Goal: Task Accomplishment & Management: Complete application form

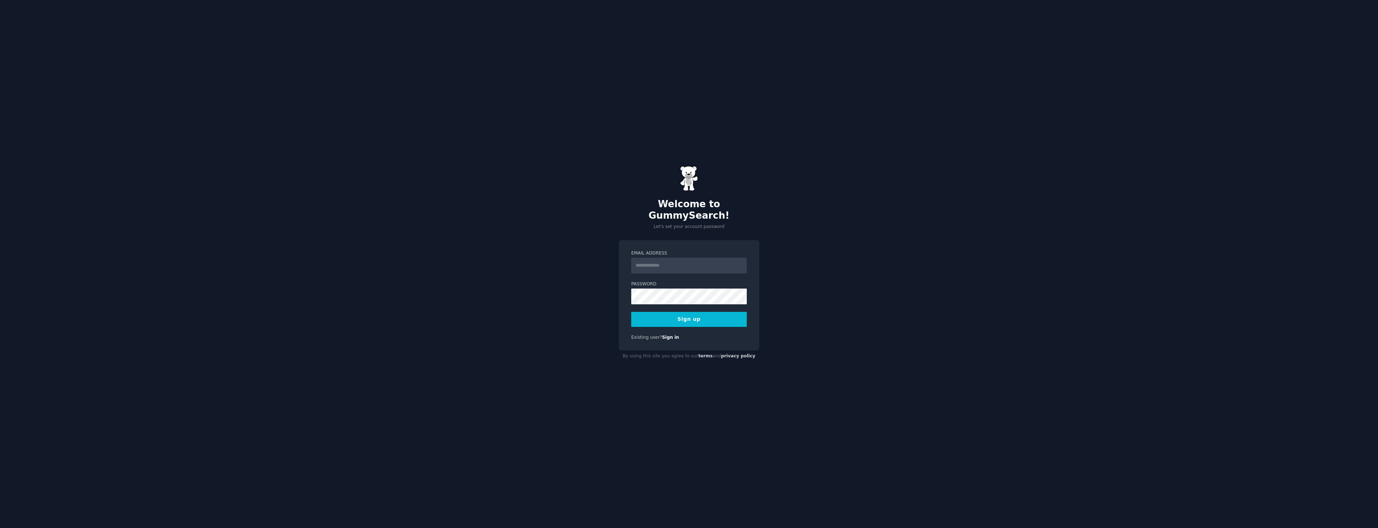
click at [659, 260] on input "Email Address" at bounding box center [689, 266] width 116 height 16
click at [479, 192] on div "Welcome to GummySearch! Let's set your account password Email Address Password …" at bounding box center [689, 264] width 1378 height 528
click at [667, 258] on input "Email Address" at bounding box center [689, 266] width 116 height 16
type input "**********"
click at [702, 312] on button "Sign up" at bounding box center [689, 319] width 116 height 15
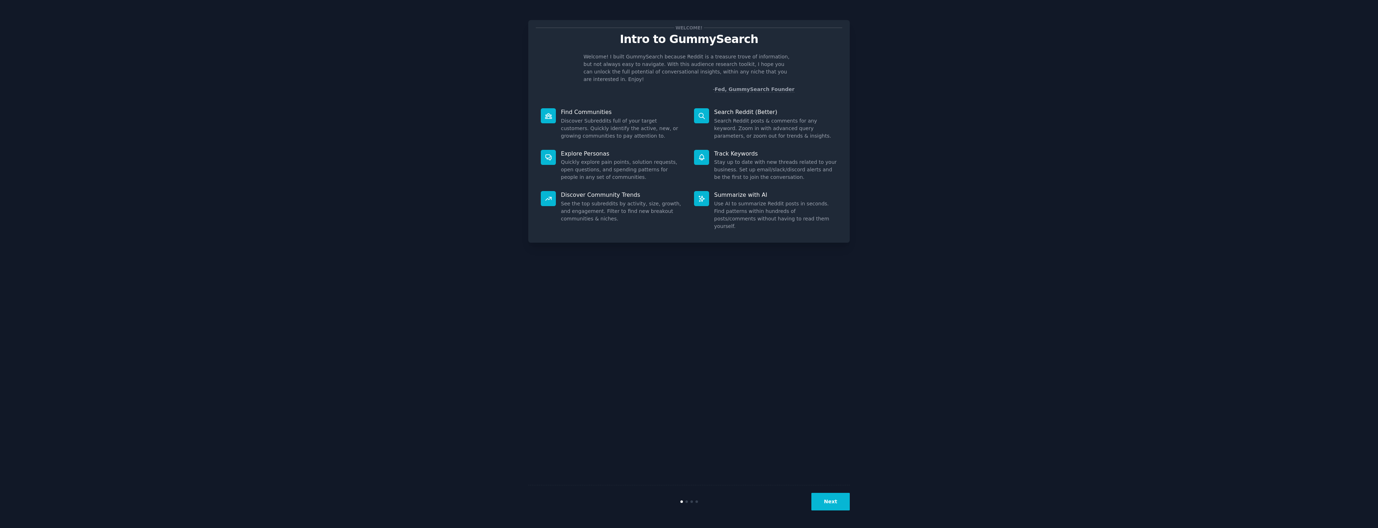
click at [819, 509] on button "Next" at bounding box center [830, 502] width 38 height 18
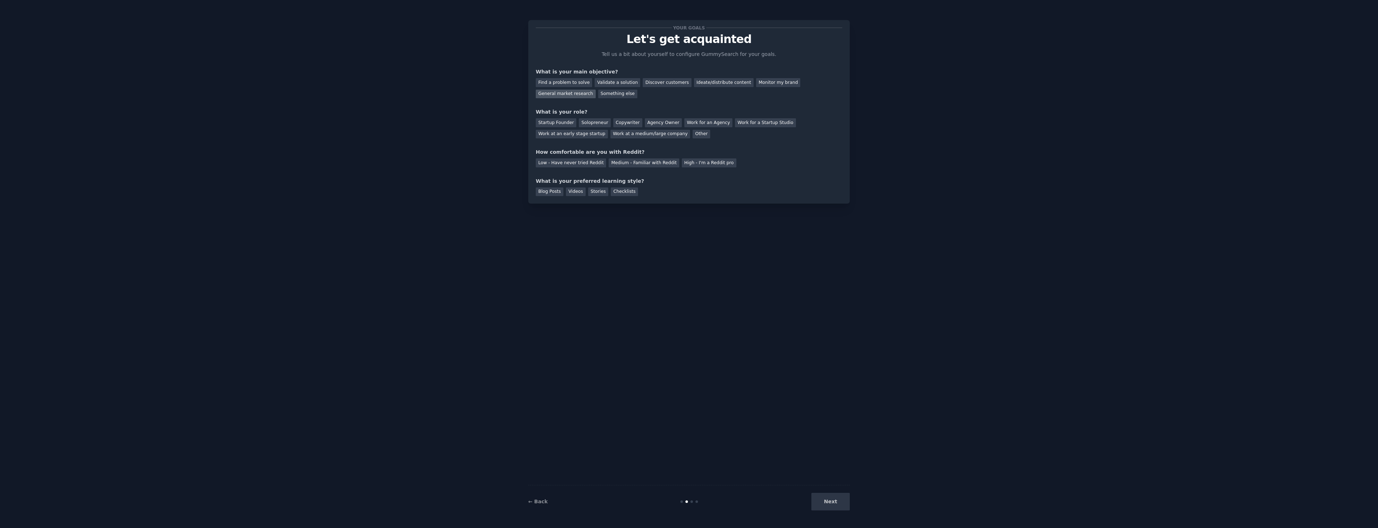
click at [596, 90] on div "General market research" at bounding box center [566, 94] width 60 height 9
click at [601, 123] on div "Solopreneur" at bounding box center [595, 122] width 32 height 9
click at [625, 166] on div "Medium - Familiar with Reddit" at bounding box center [643, 163] width 70 height 9
click at [682, 166] on div "High - I'm a Reddit pro" at bounding box center [709, 163] width 55 height 9
click at [650, 164] on div "Medium - Familiar with Reddit" at bounding box center [643, 163] width 70 height 9
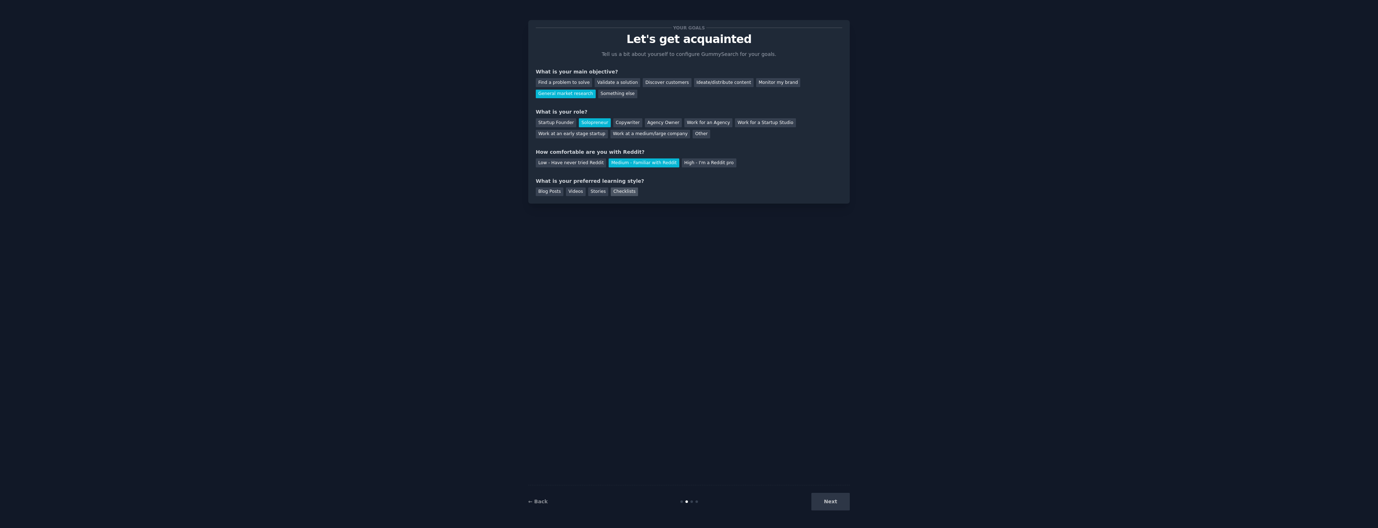
click at [617, 189] on div "Checklists" at bounding box center [624, 192] width 27 height 9
click at [836, 505] on button "Next" at bounding box center [830, 502] width 38 height 18
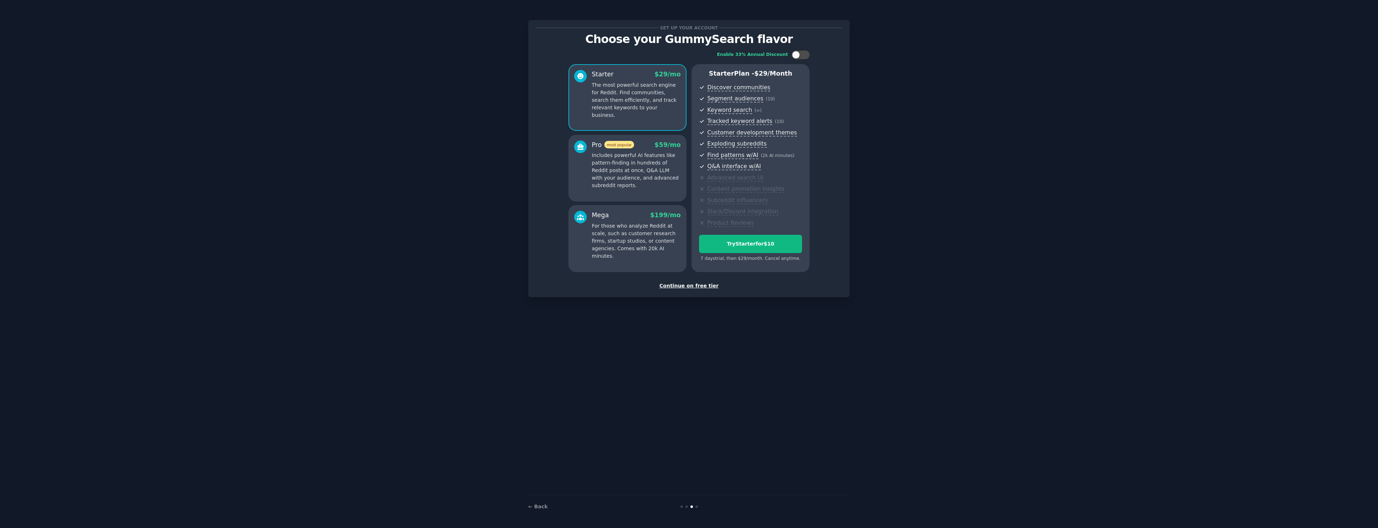
click at [703, 286] on div "Continue on free tier" at bounding box center [689, 286] width 306 height 8
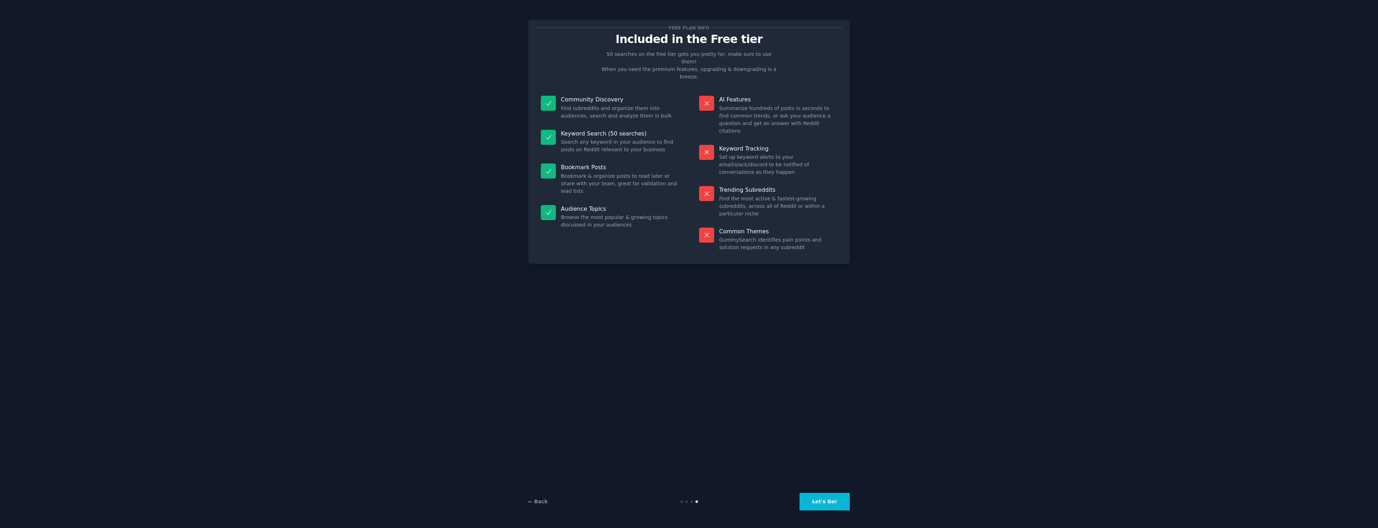
click at [828, 502] on button "Let's Go!" at bounding box center [824, 502] width 50 height 18
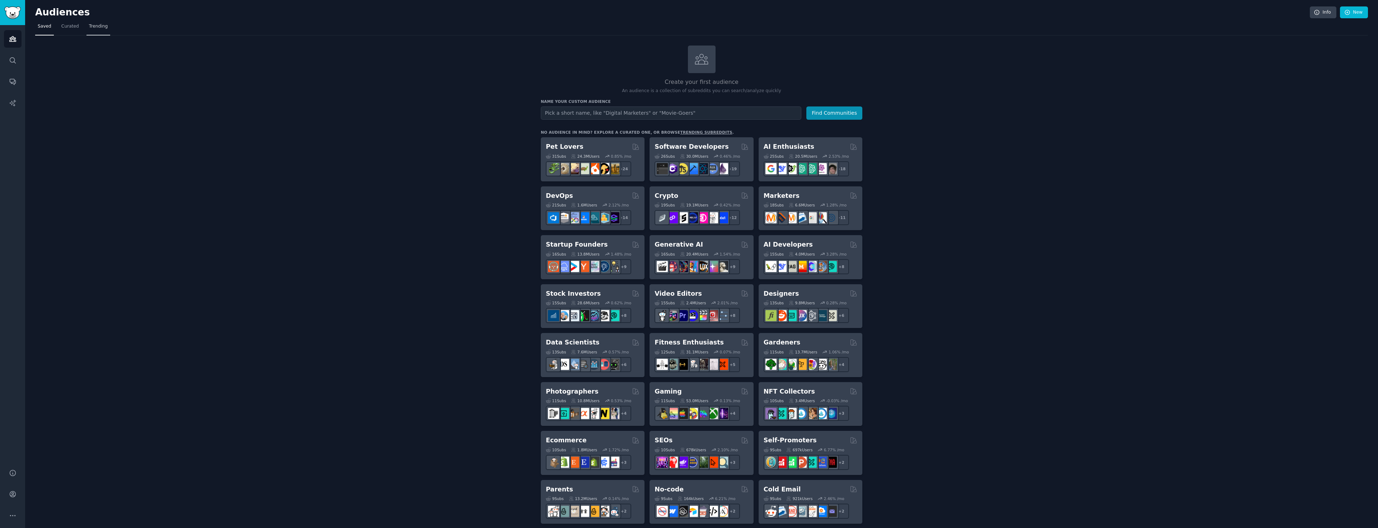
click at [99, 28] on span "Trending" at bounding box center [98, 26] width 19 height 6
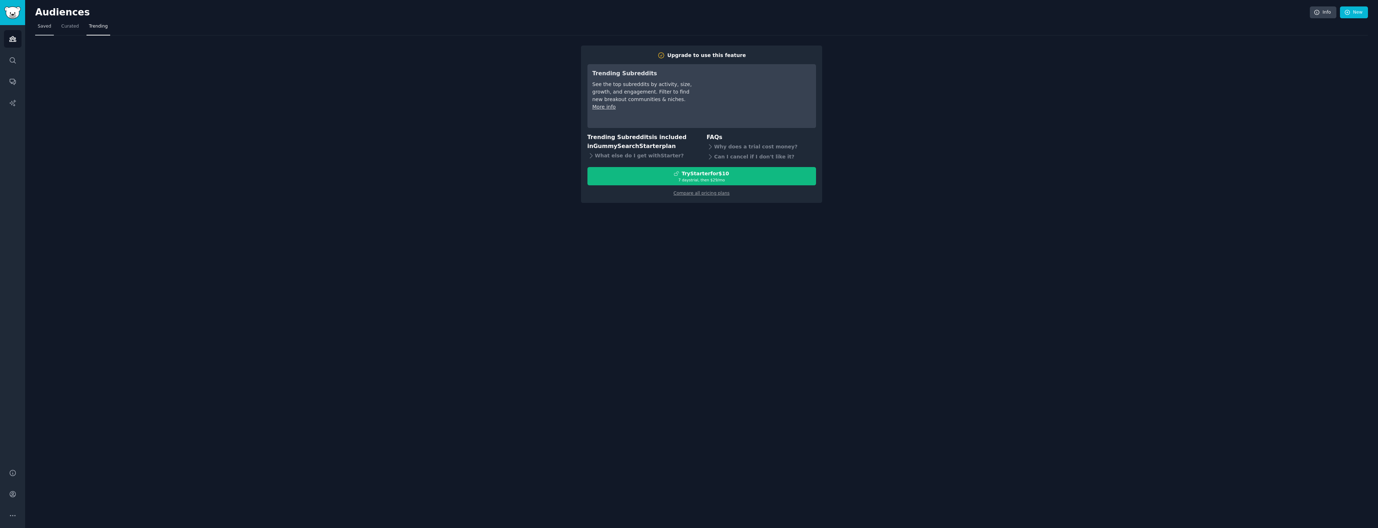
click at [52, 31] on link "Saved" at bounding box center [44, 28] width 19 height 15
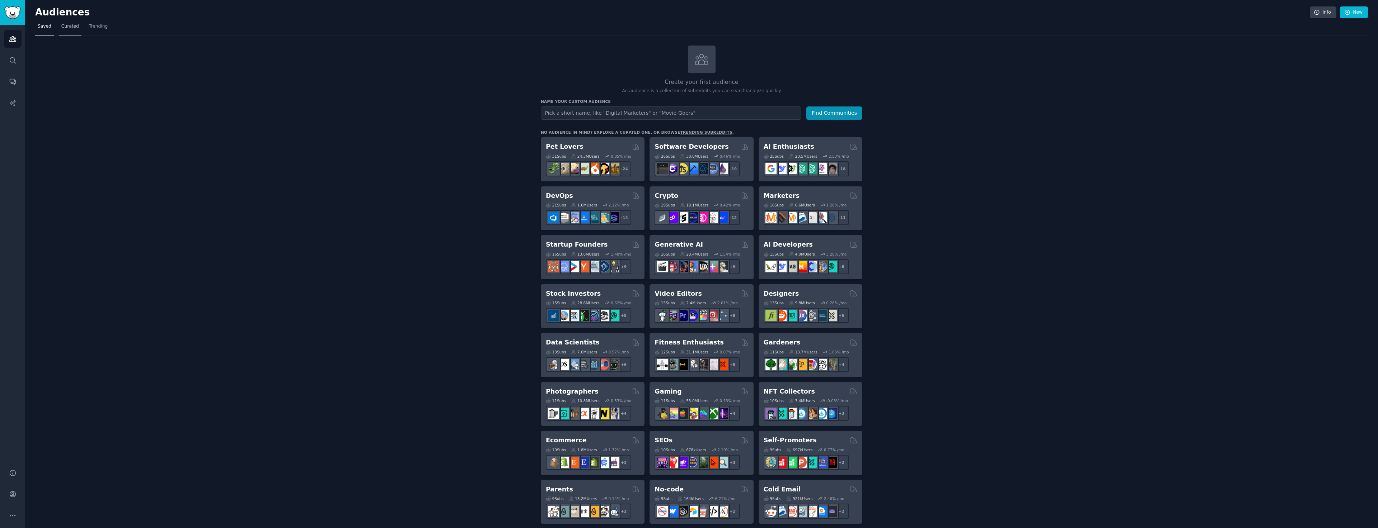
click at [67, 28] on span "Curated" at bounding box center [70, 26] width 18 height 6
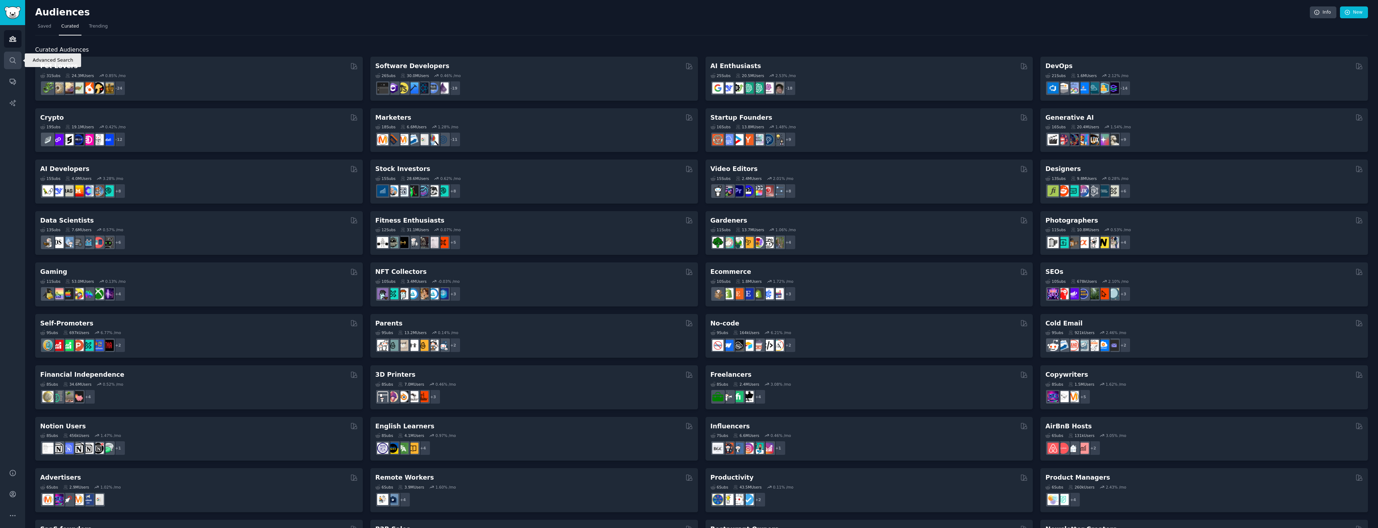
click at [9, 58] on icon "Sidebar" at bounding box center [13, 61] width 8 height 8
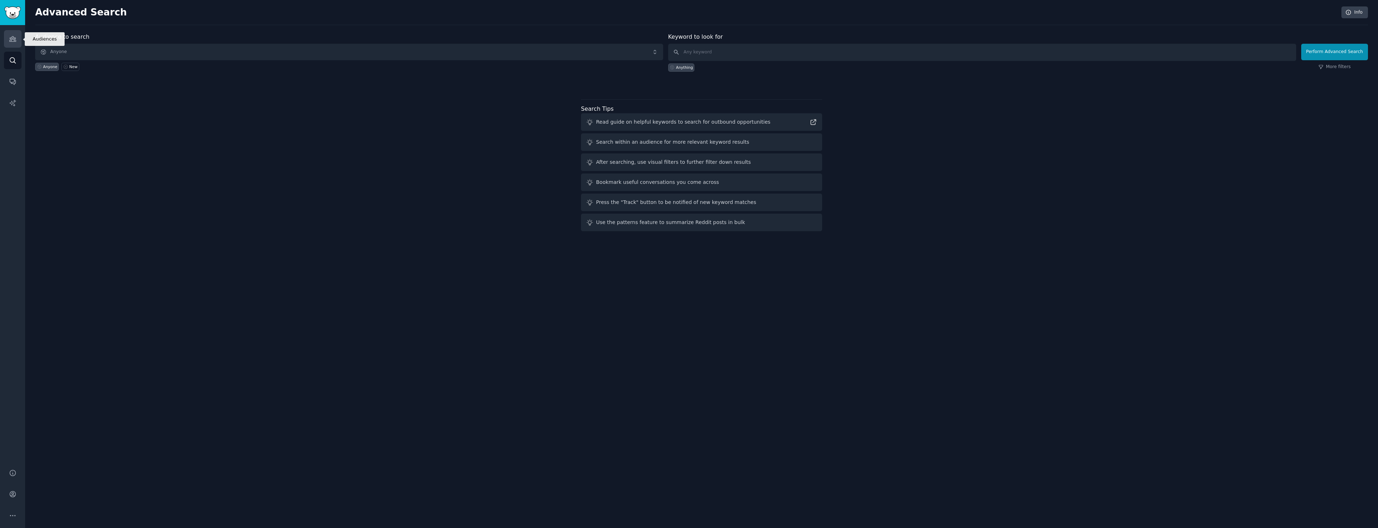
click at [14, 35] on link "Audiences" at bounding box center [13, 39] width 18 height 18
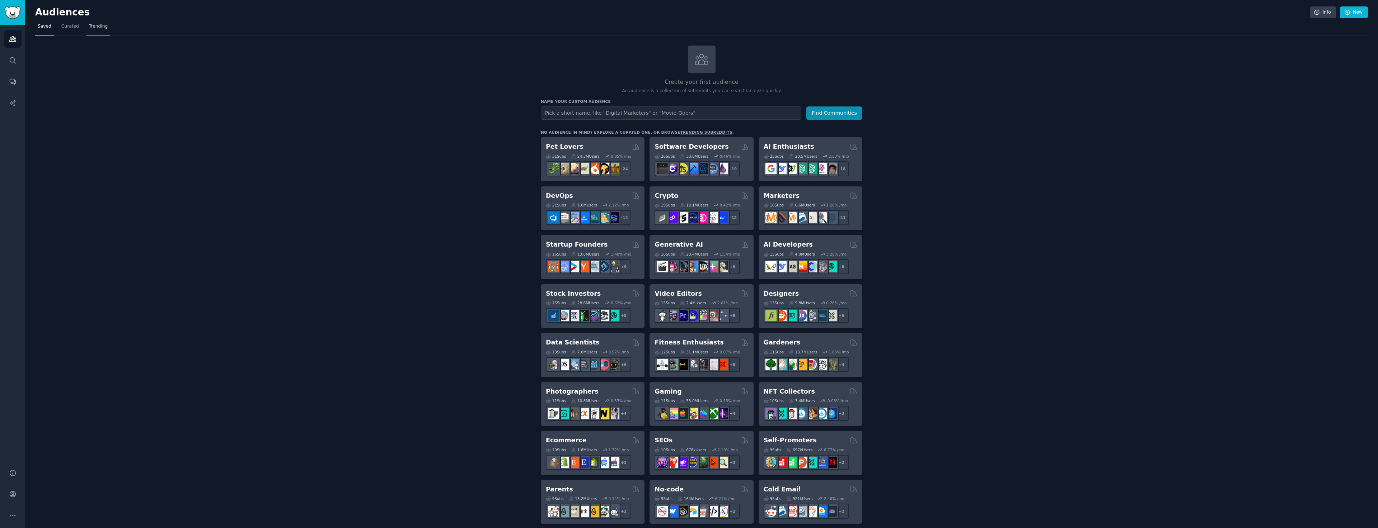
click at [95, 21] on link "Trending" at bounding box center [98, 28] width 24 height 15
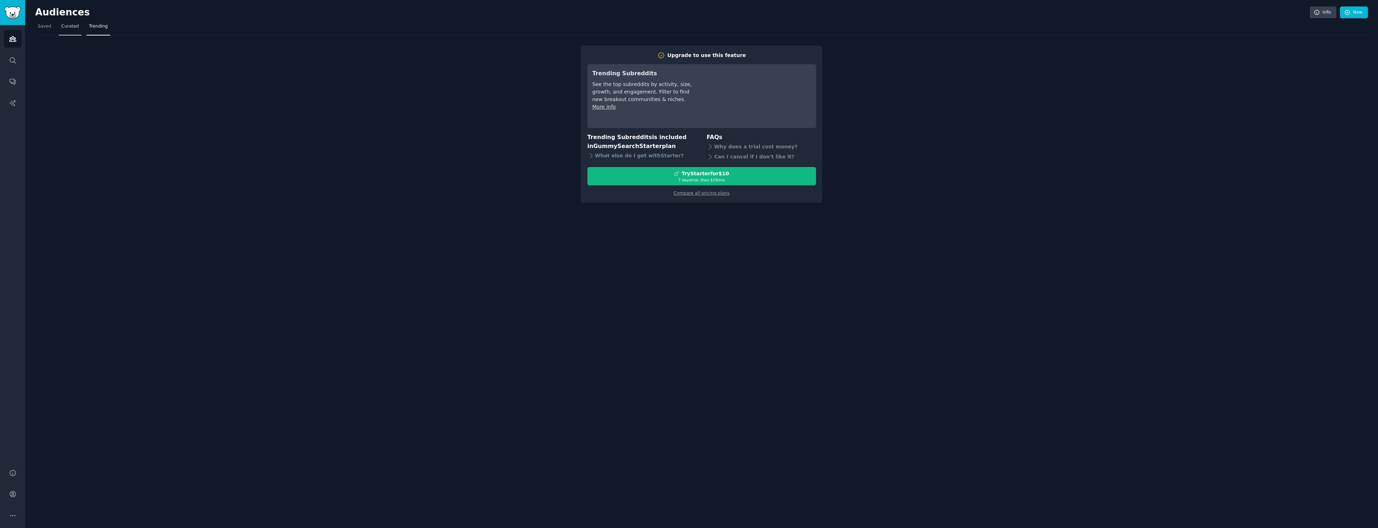
click at [60, 30] on link "Curated" at bounding box center [70, 28] width 23 height 15
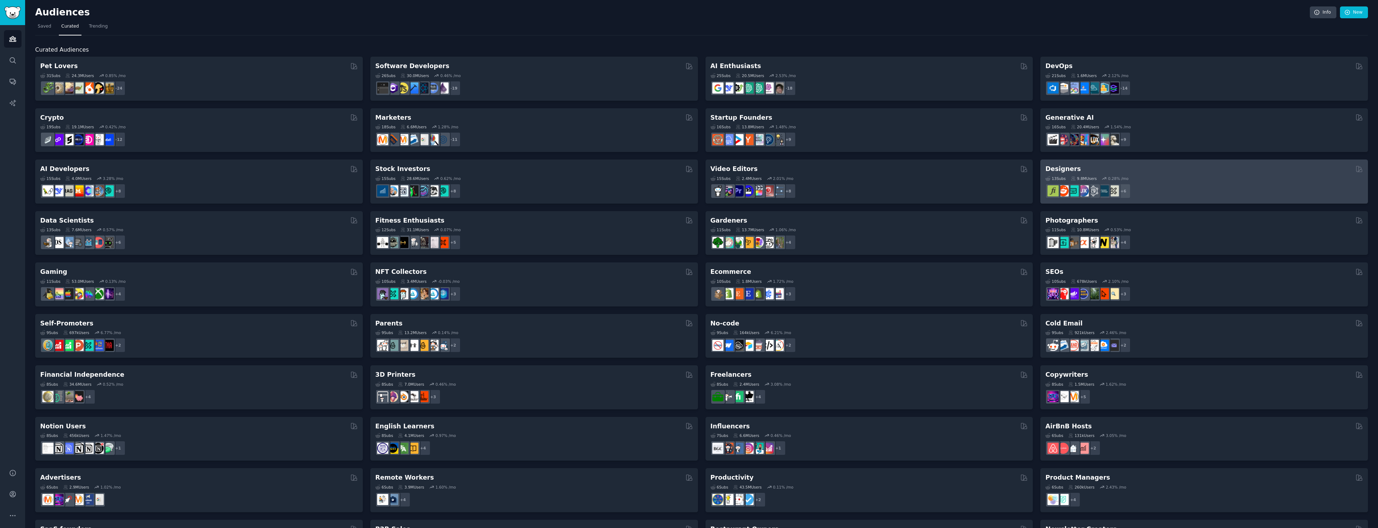
click at [1057, 163] on div "Designers 13 Sub s 9.8M Users 0.28 % /mo r/logodesign + 6" at bounding box center [1204, 182] width 328 height 44
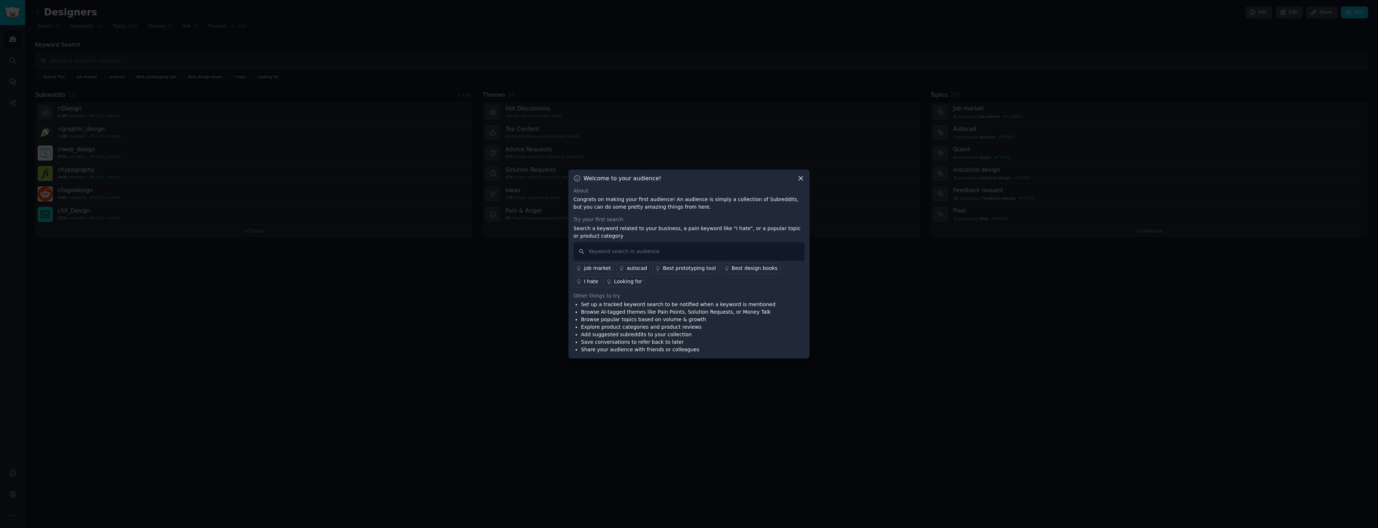
click at [803, 178] on icon at bounding box center [801, 179] width 8 height 8
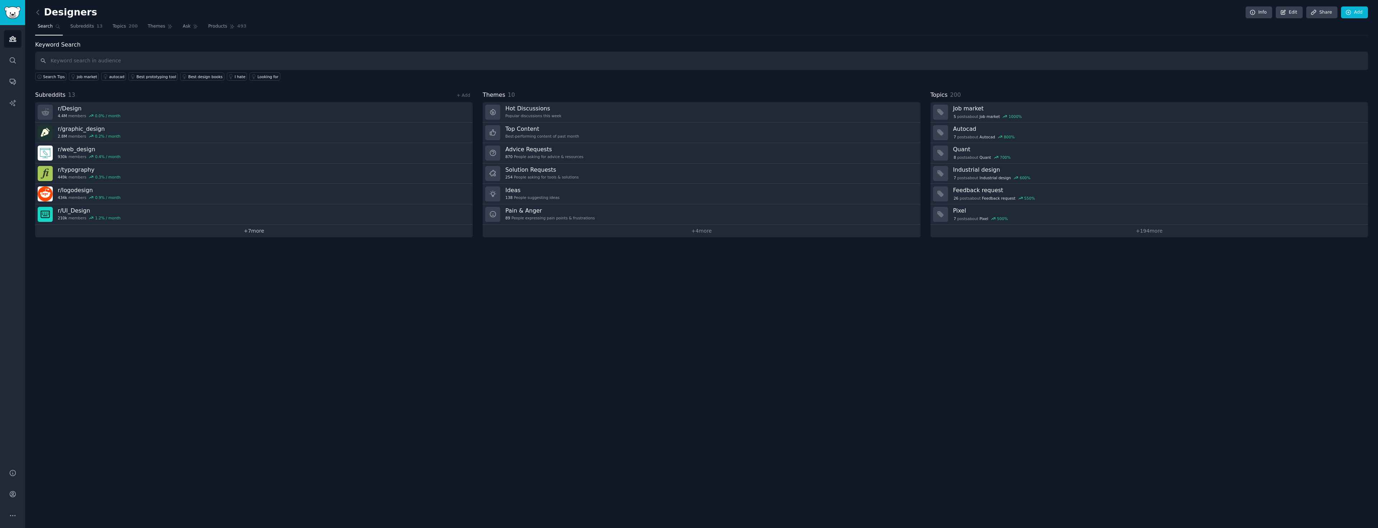
click at [265, 234] on link "+ 7 more" at bounding box center [253, 231] width 437 height 13
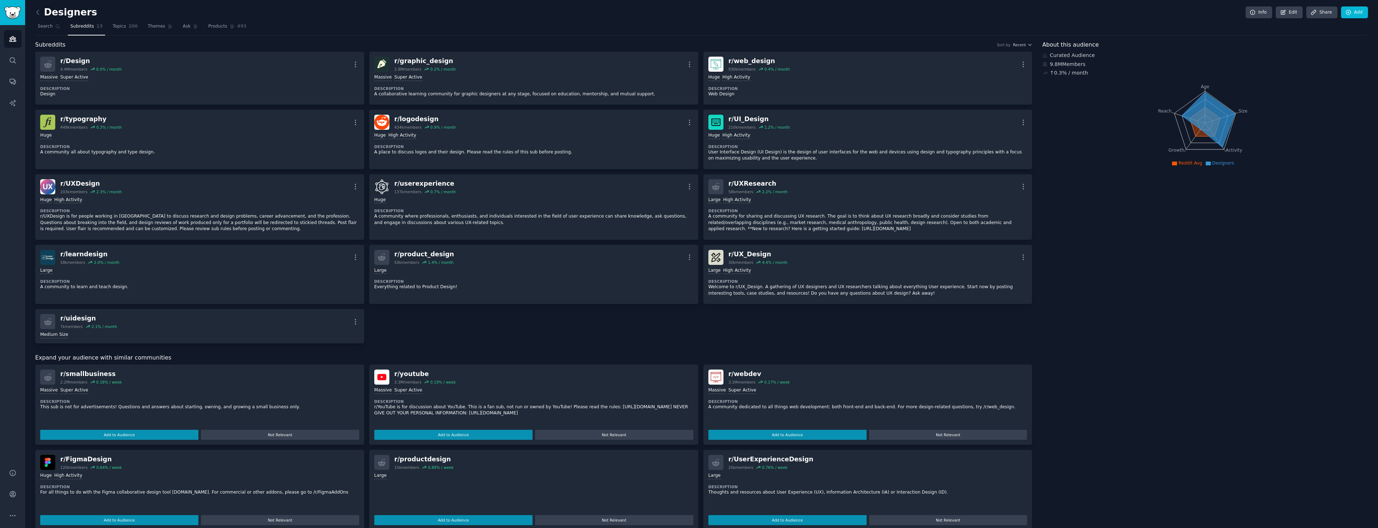
click at [81, 28] on span "Subreddits" at bounding box center [82, 26] width 24 height 6
click at [43, 12] on link at bounding box center [39, 12] width 9 height 11
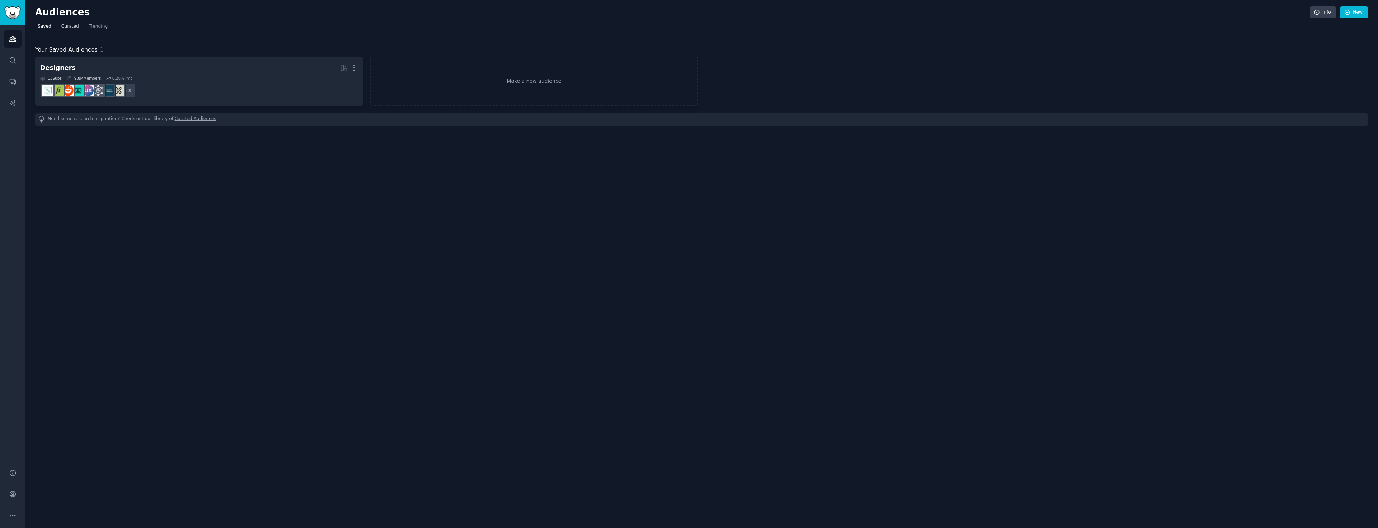
click at [74, 24] on span "Curated" at bounding box center [70, 26] width 18 height 6
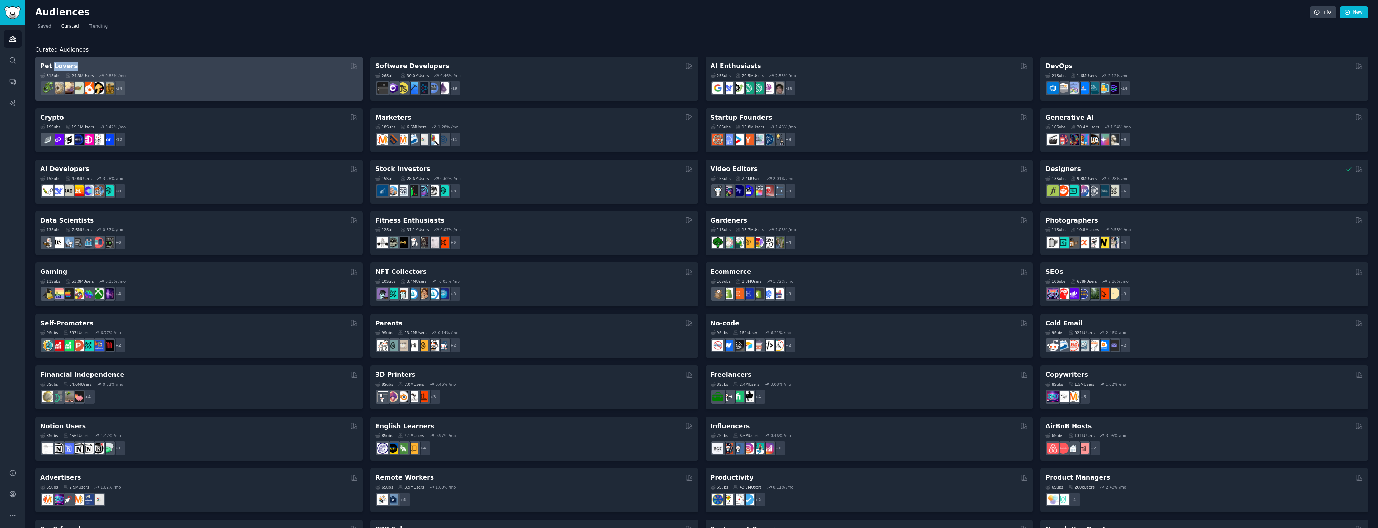
click at [61, 67] on h2 "Pet Lovers" at bounding box center [59, 66] width 38 height 9
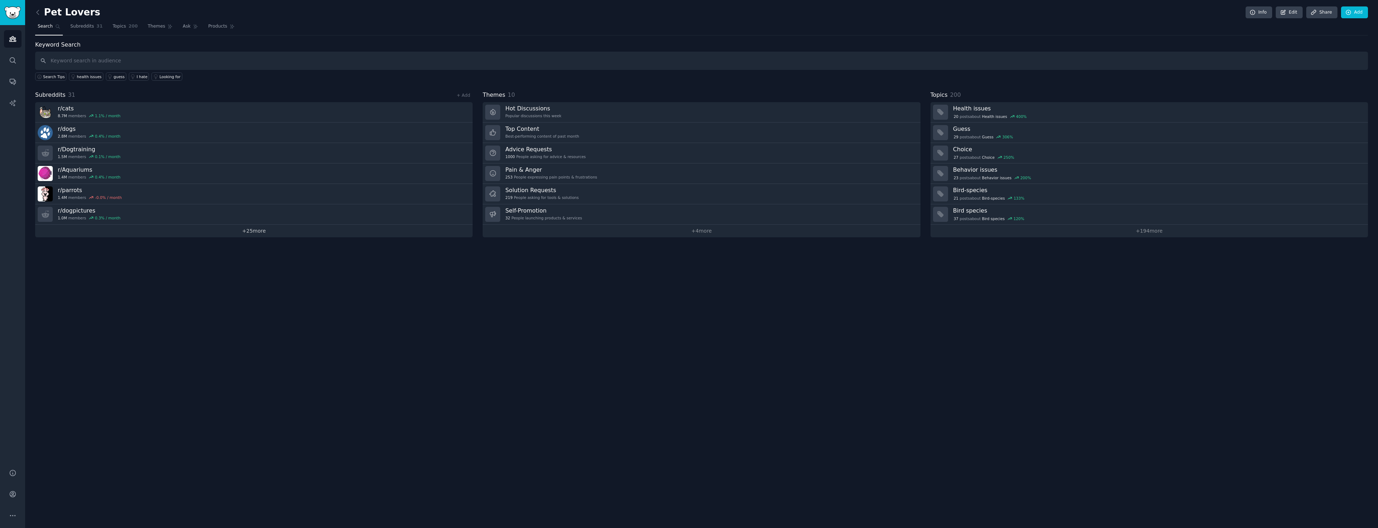
click at [241, 228] on link "+ 25 more" at bounding box center [253, 231] width 437 height 13
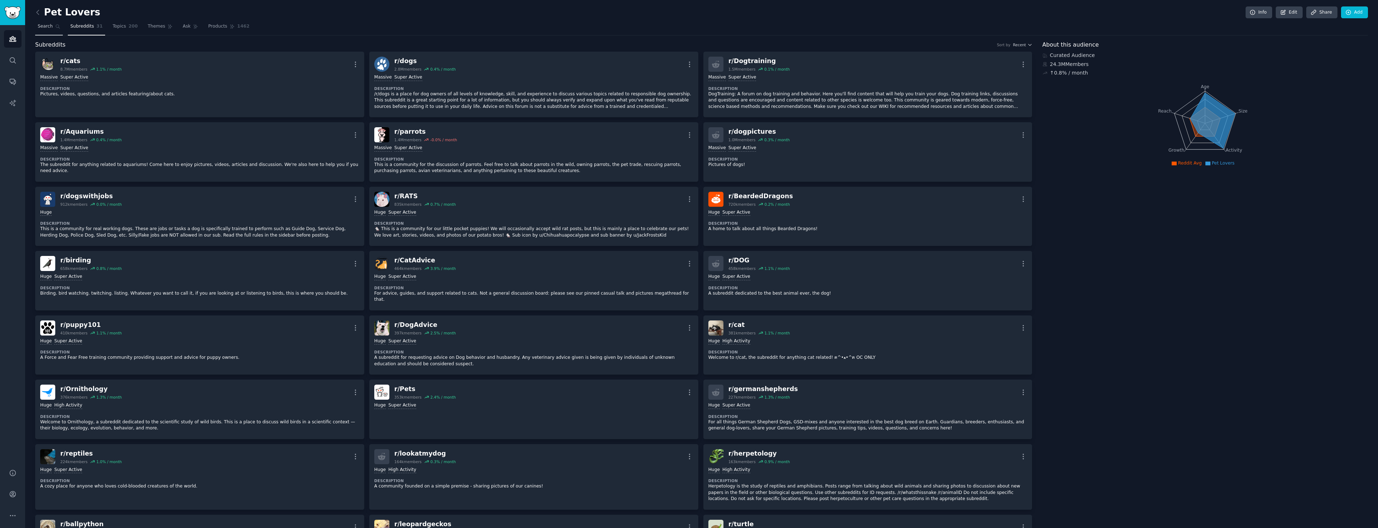
drag, startPoint x: 97, startPoint y: 27, endPoint x: 50, endPoint y: 27, distance: 46.6
click at [48, 31] on link "Search" at bounding box center [49, 28] width 28 height 15
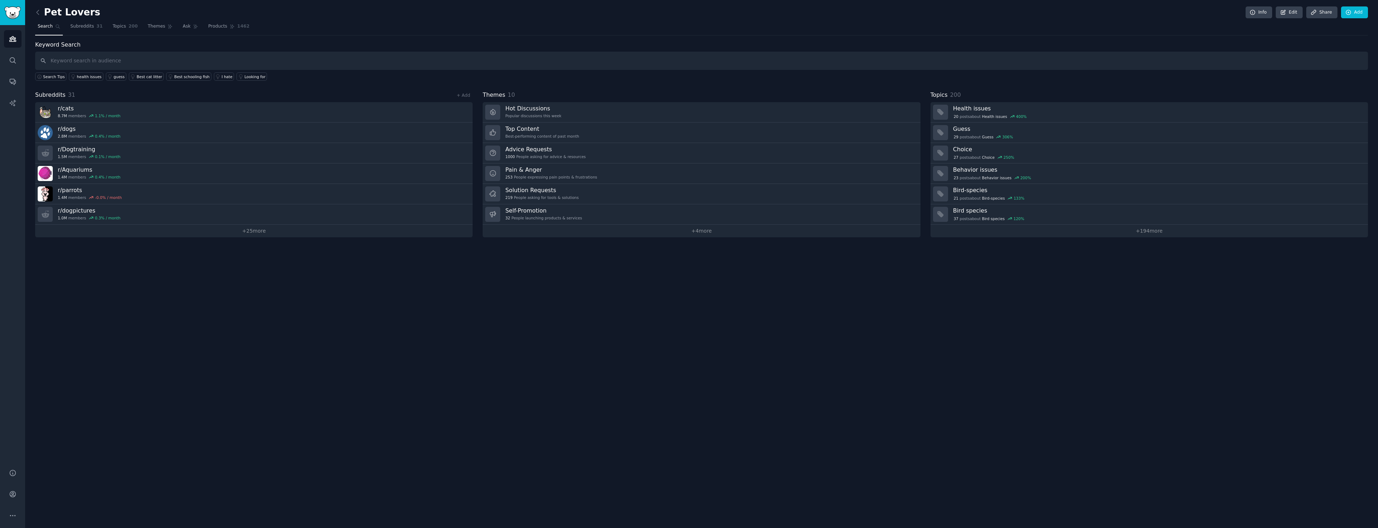
click at [52, 25] on link "Search" at bounding box center [49, 28] width 28 height 15
click at [79, 56] on input "text" at bounding box center [701, 61] width 1332 height 18
type input "cocktail"
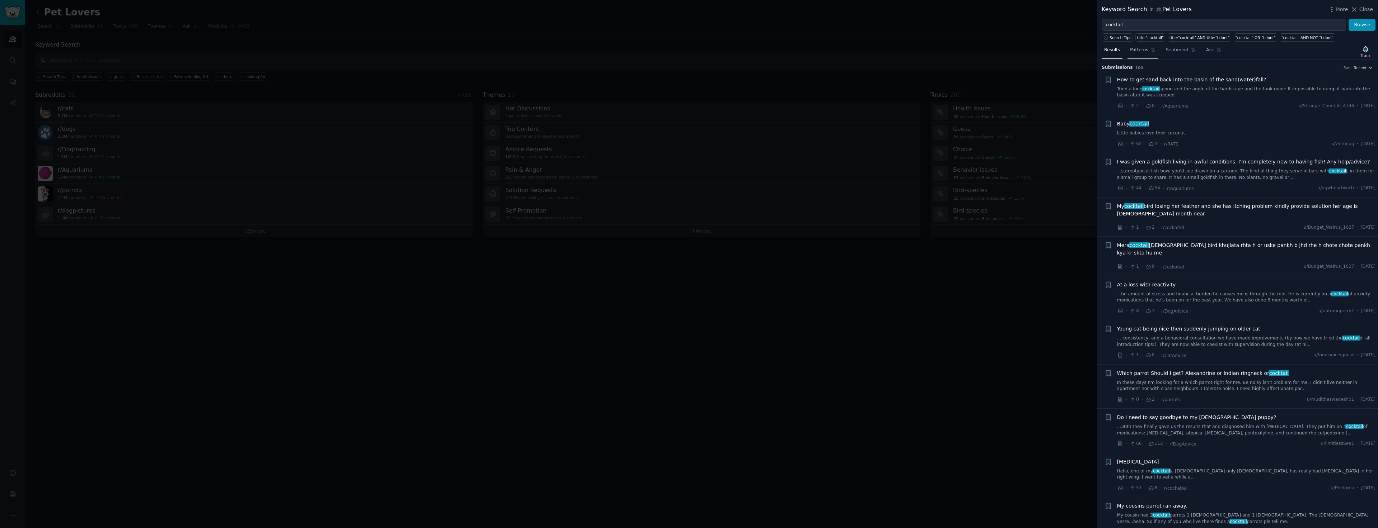
click at [1139, 50] on span "Patterns" at bounding box center [1139, 50] width 18 height 6
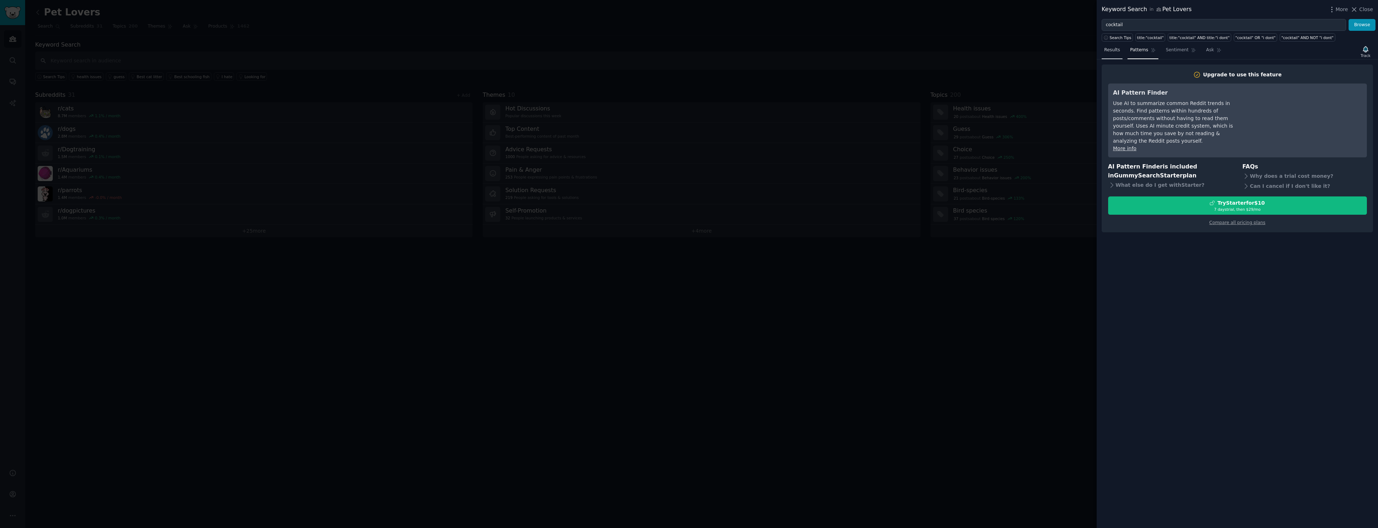
click at [1110, 48] on span "Results" at bounding box center [1112, 50] width 16 height 6
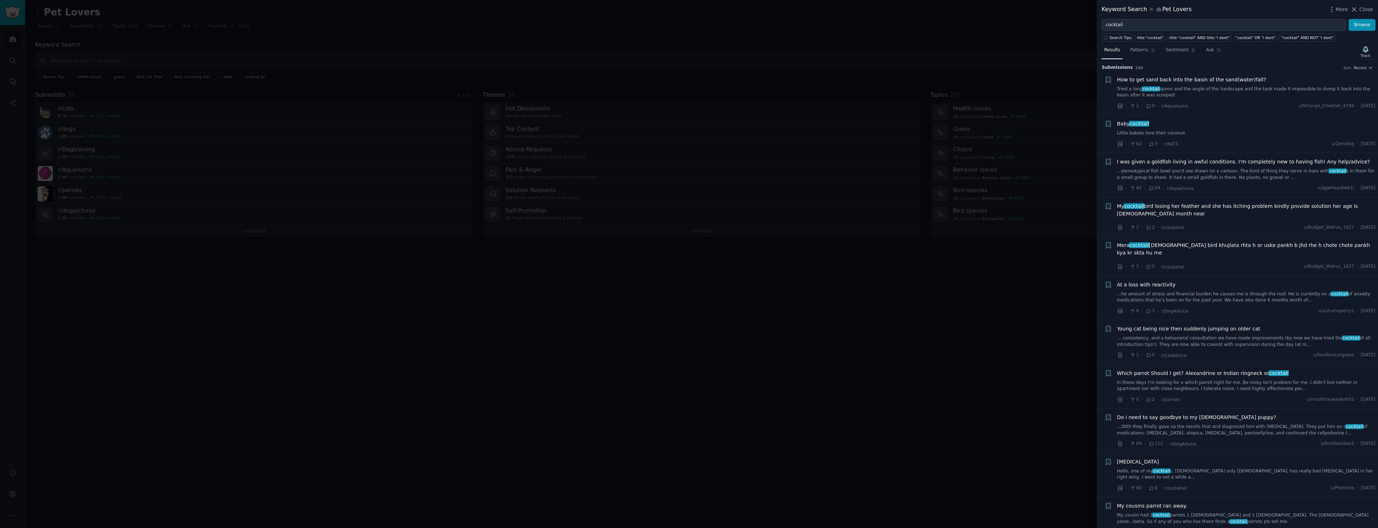
click at [1370, 7] on span "Close" at bounding box center [1366, 10] width 14 height 8
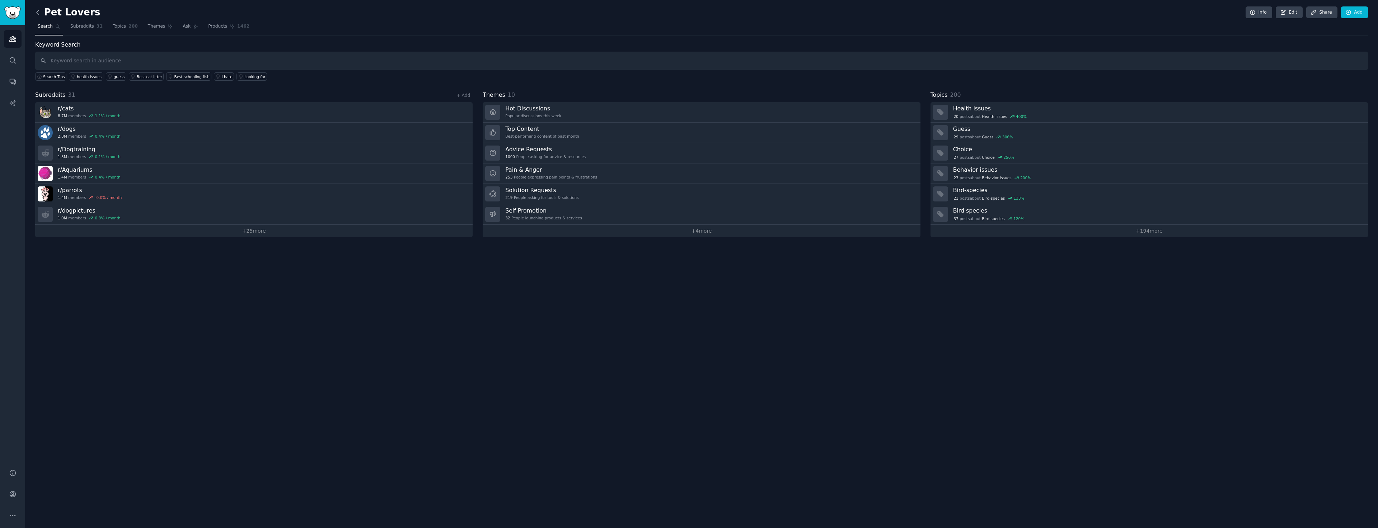
click at [41, 12] on icon at bounding box center [38, 13] width 8 height 8
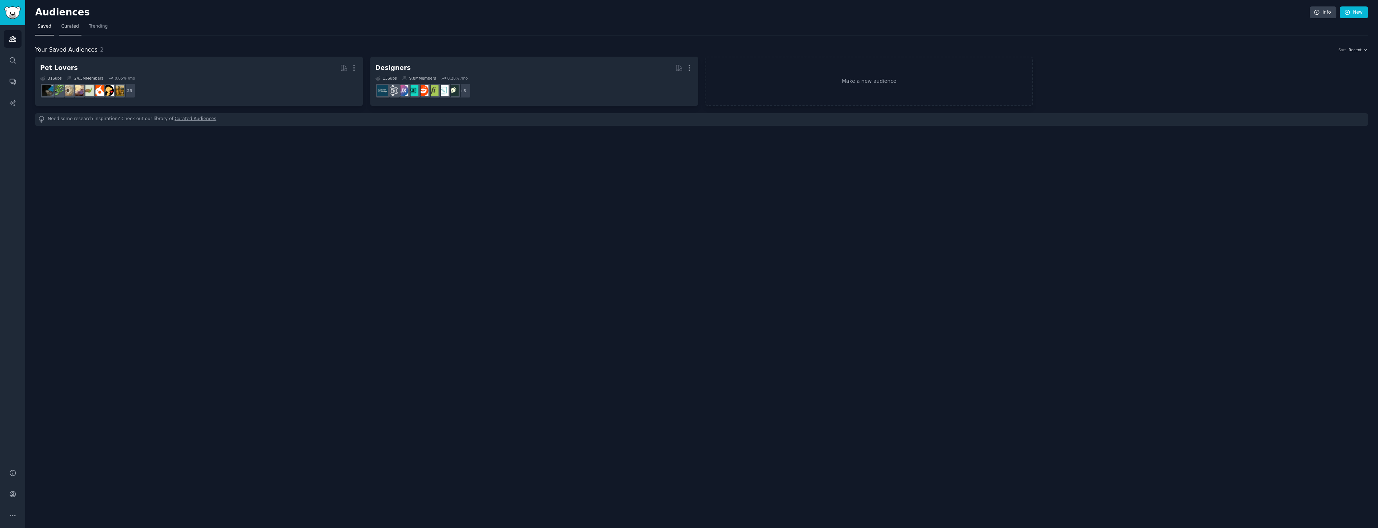
click at [61, 30] on link "Curated" at bounding box center [70, 28] width 23 height 15
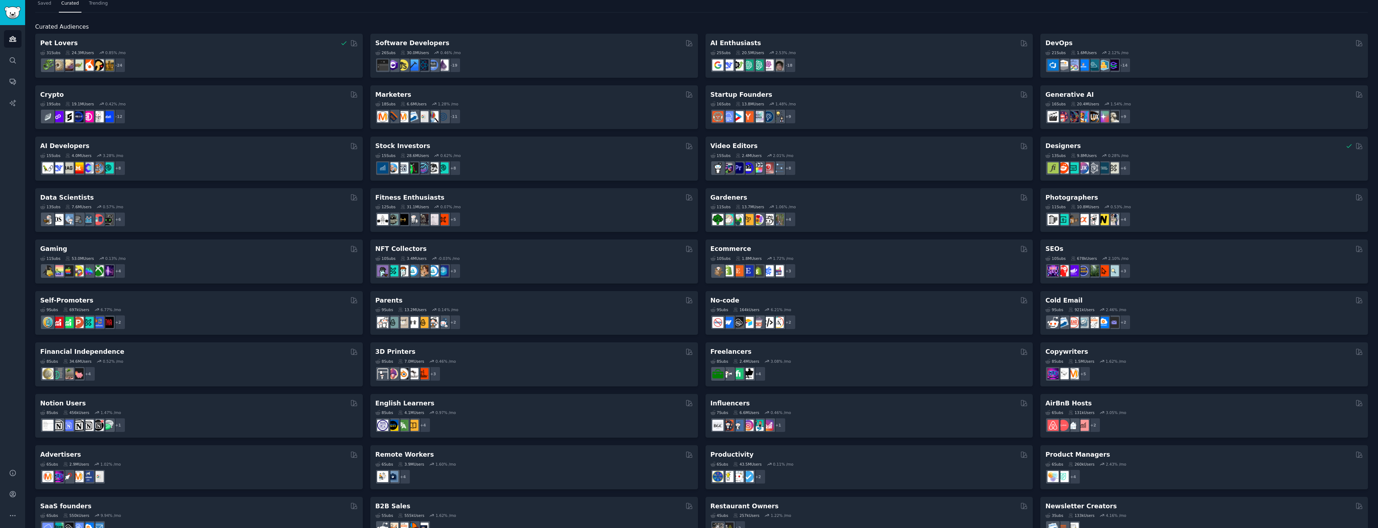
scroll to position [46, 0]
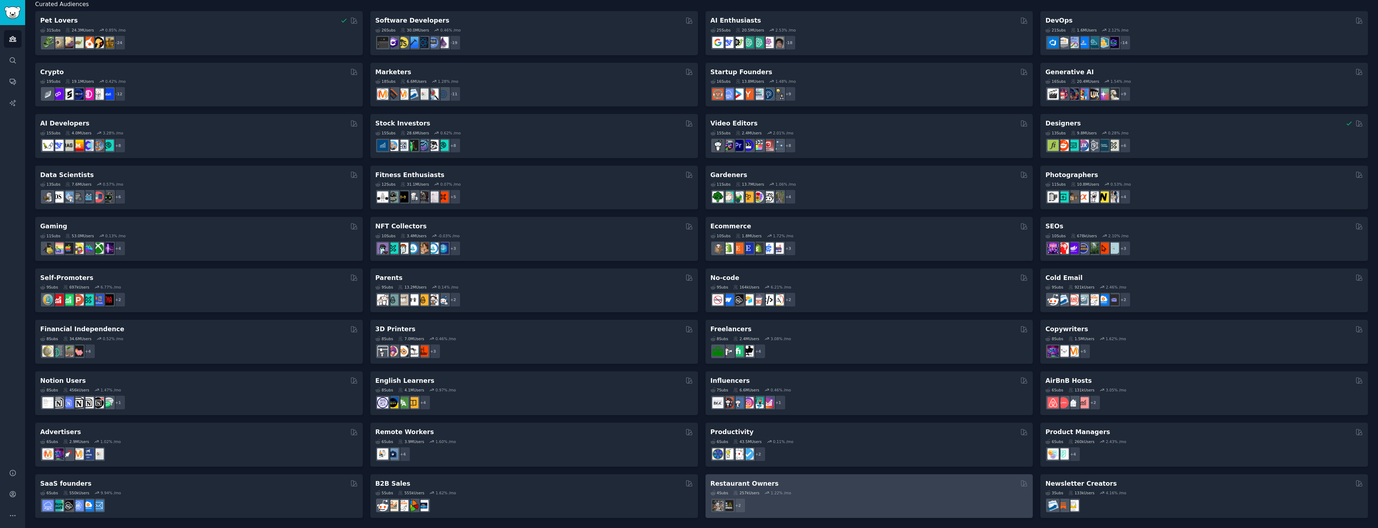
click at [739, 479] on div "Restaurant Owners 4 Sub s 257k Users 1.22 % /mo + 2" at bounding box center [869, 497] width 328 height 44
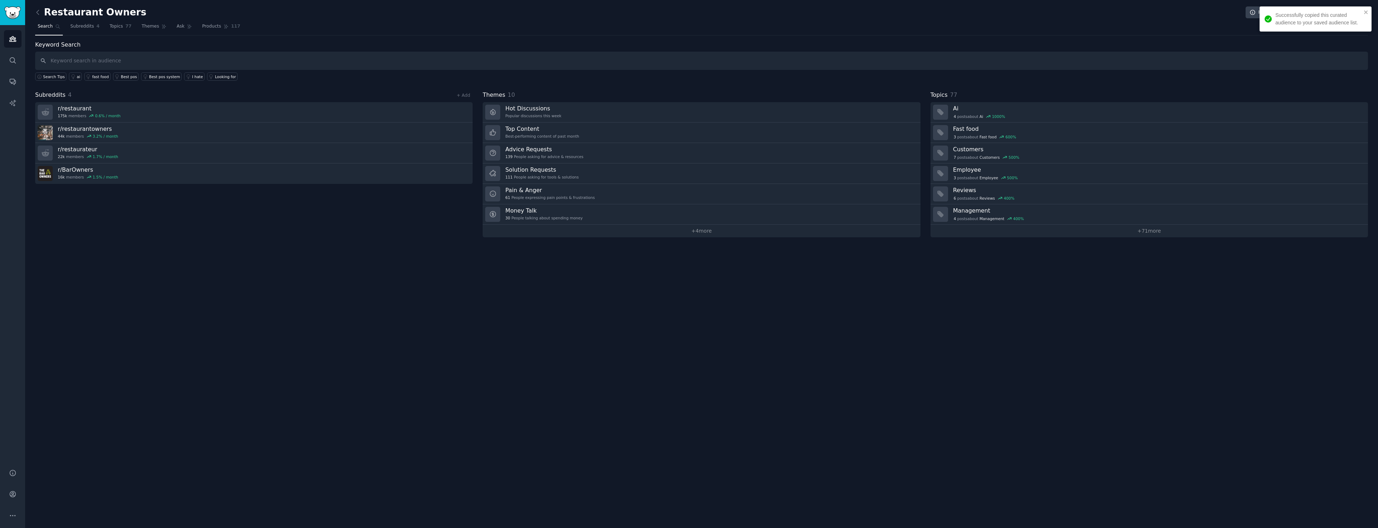
click at [116, 56] on input "text" at bounding box center [701, 61] width 1332 height 18
type input "cocktail"
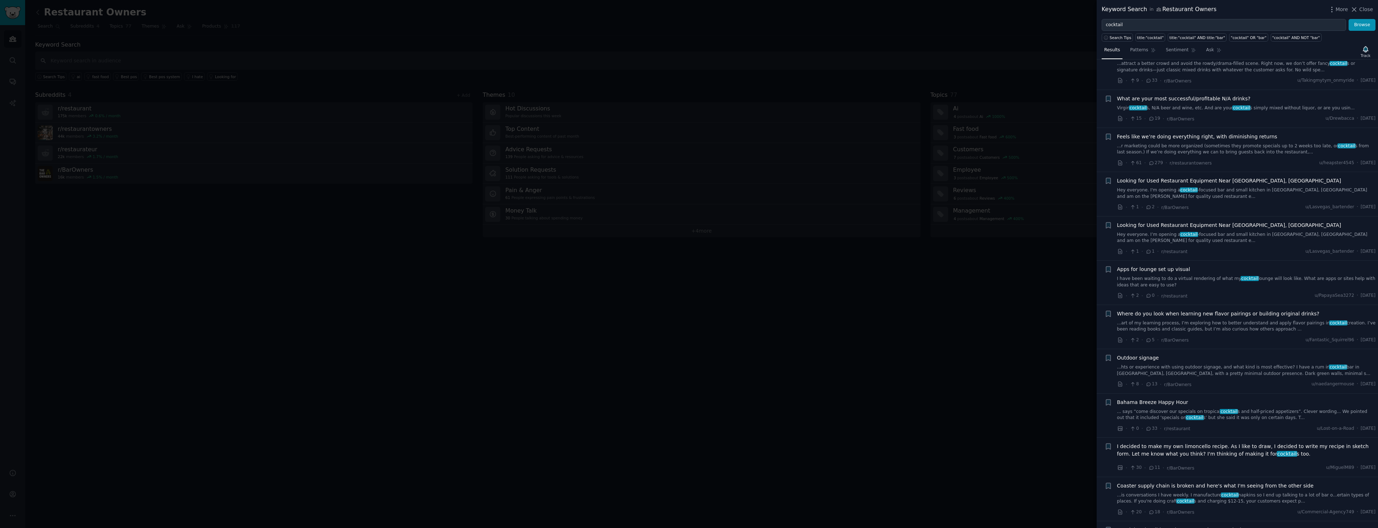
scroll to position [287, 0]
